Goal: Information Seeking & Learning: Learn about a topic

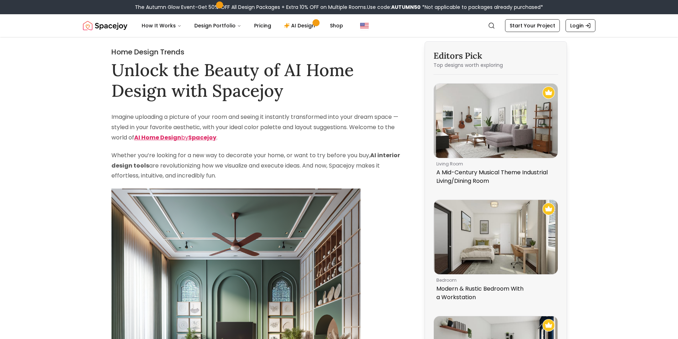
click at [181, 142] on strong "AI Home Design" at bounding box center [157, 137] width 47 height 8
